Goal: Task Accomplishment & Management: Manage account settings

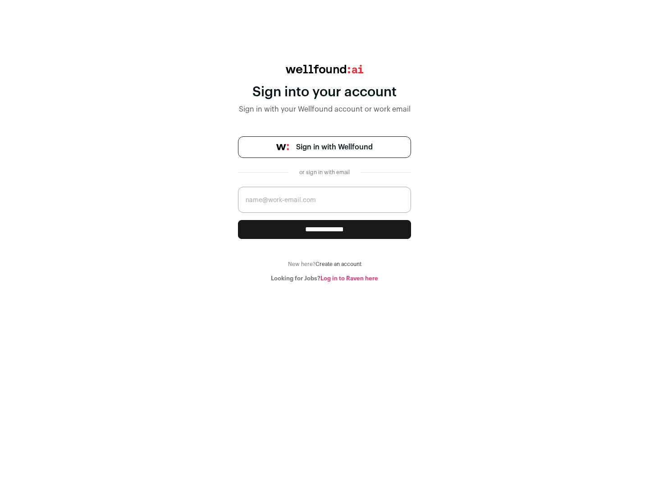
click at [334, 147] on span "Sign in with Wellfound" at bounding box center [334, 147] width 77 height 11
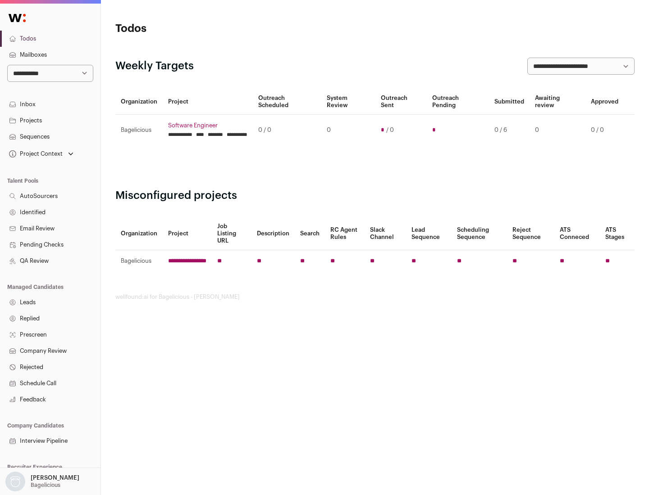
click at [50, 120] on link "Projects" at bounding box center [50, 121] width 100 height 16
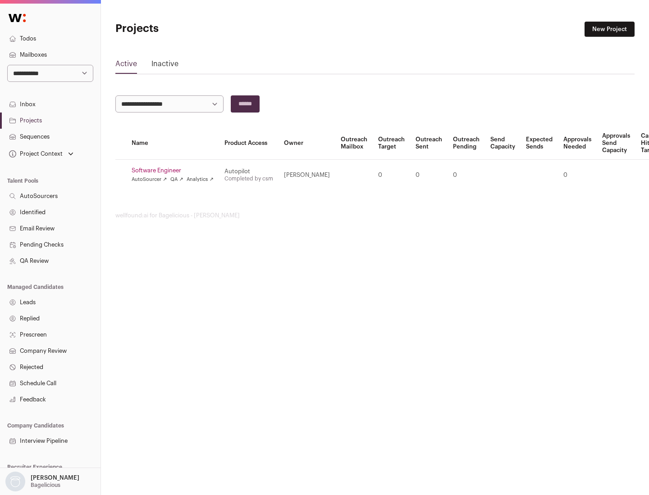
click at [175, 171] on link "Software Engineer" at bounding box center [173, 170] width 82 height 7
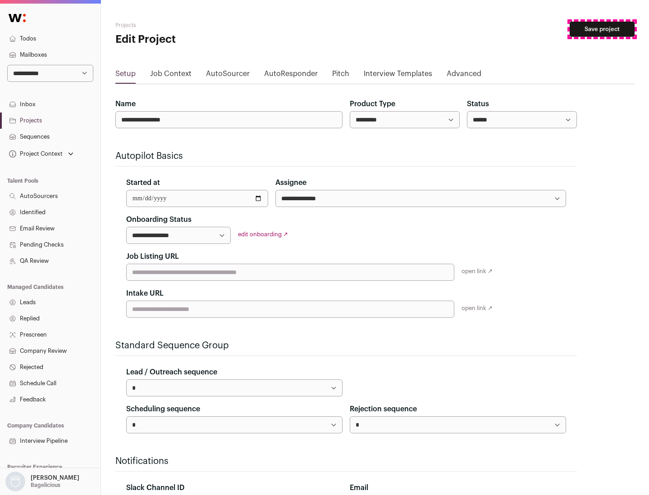
click at [602, 29] on button "Save project" at bounding box center [601, 29] width 65 height 15
